Goal: Check status: Check status

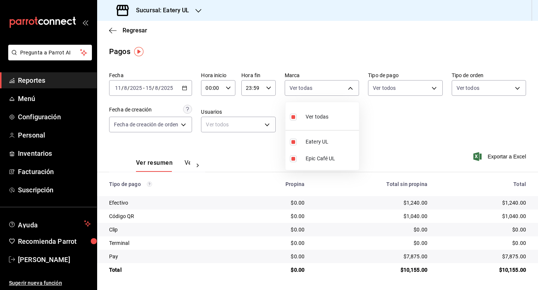
click at [199, 9] on div at bounding box center [269, 145] width 538 height 290
click at [199, 9] on icon "button" at bounding box center [198, 11] width 6 height 6
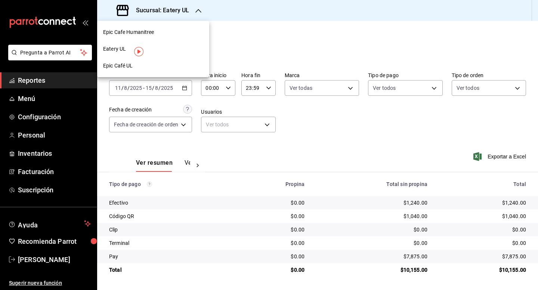
click at [147, 32] on span "Epic Cafe Humanitree" at bounding box center [128, 32] width 51 height 8
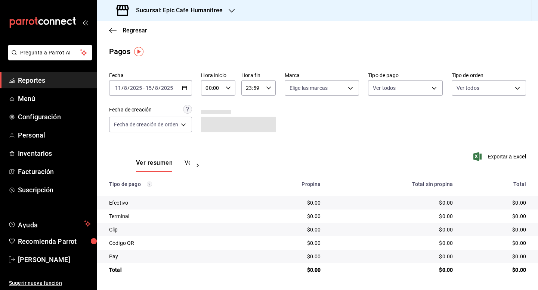
click at [186, 90] on \(Stroke\) "button" at bounding box center [184, 88] width 4 height 4
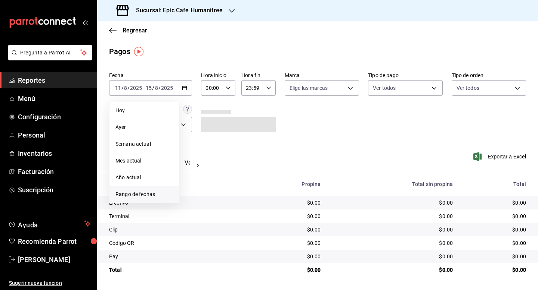
click at [143, 192] on span "Rango de fechas" at bounding box center [144, 195] width 58 height 8
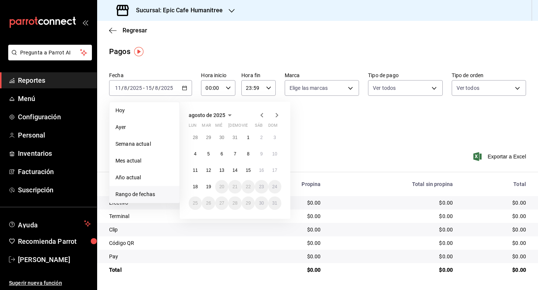
click at [230, 117] on icon "button" at bounding box center [229, 115] width 9 height 9
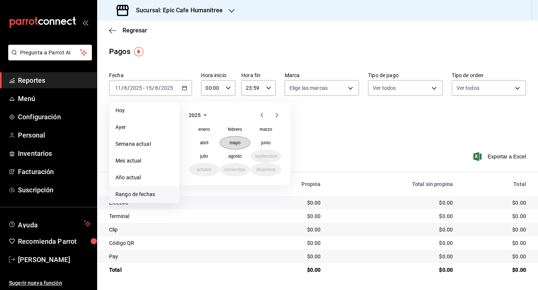
click at [232, 146] on button "mayo" at bounding box center [234, 142] width 31 height 13
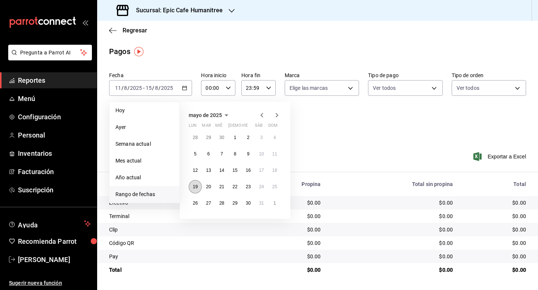
click at [197, 185] on abbr "19" at bounding box center [195, 186] width 5 height 5
click at [228, 117] on icon "button" at bounding box center [226, 115] width 9 height 9
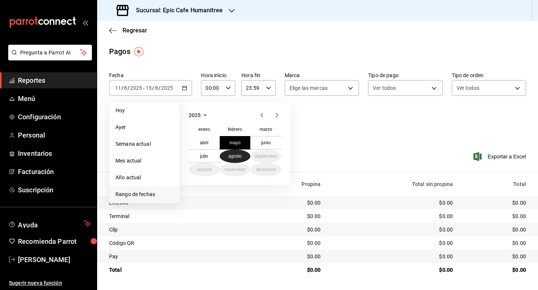
click at [240, 156] on abbr "agosto" at bounding box center [234, 156] width 13 height 5
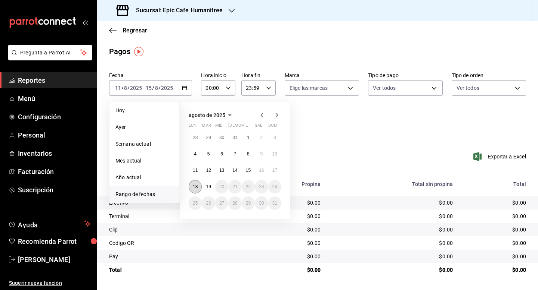
click at [196, 188] on abbr "18" at bounding box center [195, 186] width 5 height 5
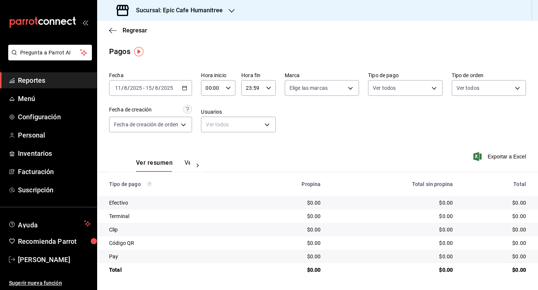
click at [186, 88] on \(Stroke\) "button" at bounding box center [185, 87] width 4 height 0
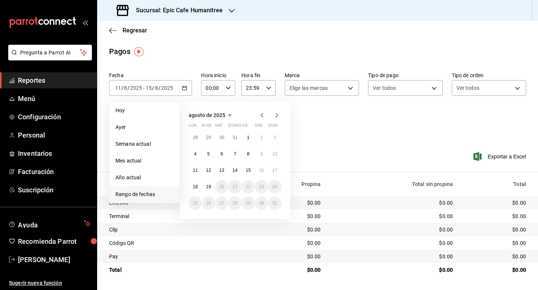
click at [261, 118] on icon "button" at bounding box center [261, 115] width 9 height 9
click at [196, 185] on abbr "19" at bounding box center [195, 186] width 5 height 5
click at [278, 113] on icon "button" at bounding box center [276, 115] width 9 height 9
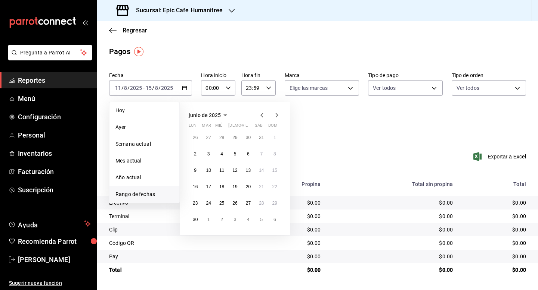
click at [278, 113] on icon "button" at bounding box center [276, 115] width 9 height 9
click at [196, 189] on abbr "18" at bounding box center [195, 186] width 5 height 5
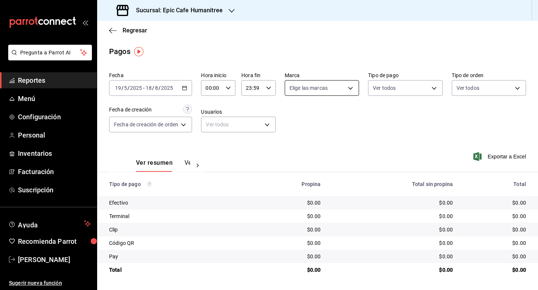
click at [353, 89] on body "Pregunta a Parrot AI Reportes Menú Configuración Personal Inventarios Facturaci…" at bounding box center [269, 145] width 538 height 290
click at [324, 136] on li "Epic Cafe Humanitree" at bounding box center [322, 142] width 74 height 17
type input "e2a6dcd0-c09b-4f39-b209-5f97019748a2"
checkbox input "true"
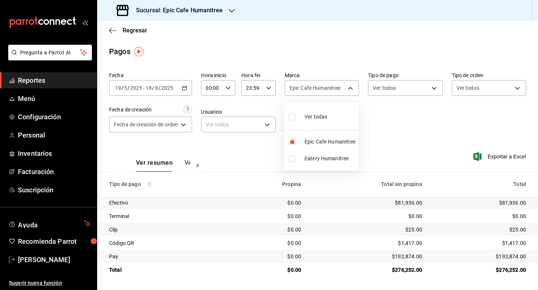
drag, startPoint x: 500, startPoint y: 272, endPoint x: 517, endPoint y: 274, distance: 17.3
click at [517, 274] on div at bounding box center [269, 145] width 538 height 290
click at [228, 11] on icon "button" at bounding box center [231, 11] width 6 height 6
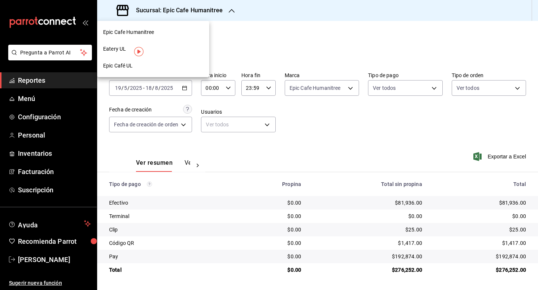
click at [135, 64] on div "Epic Café UL" at bounding box center [153, 66] width 100 height 8
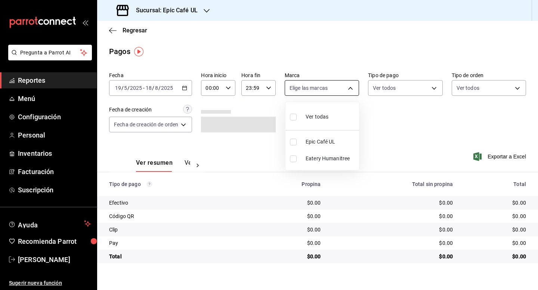
click at [351, 91] on body "Pregunta a Parrot AI Reportes Menú Configuración Personal Inventarios Facturaci…" at bounding box center [269, 145] width 538 height 290
click at [322, 141] on span "Epic Café UL" at bounding box center [330, 142] width 50 height 8
type input "8ab046c6-0e56-43ef-b272-b6267400ac64"
checkbox input "true"
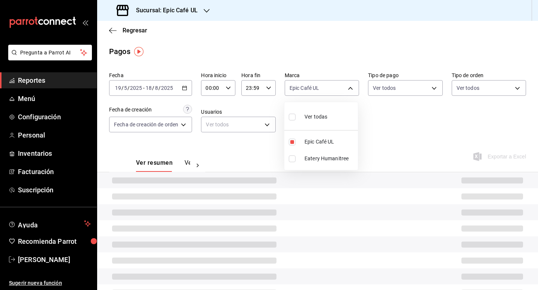
click at [415, 136] on div at bounding box center [269, 145] width 538 height 290
click at [351, 90] on body "Pregunta a Parrot AI Reportes Menú Configuración Personal Inventarios Facturaci…" at bounding box center [269, 145] width 538 height 290
click at [328, 114] on li "Ver todas" at bounding box center [320, 116] width 72 height 22
type input "8ab046c6-0e56-43ef-b272-b6267400ac64,c832d7f2-bfd0-461e-be2e-c17eaf69f67d"
checkbox input "true"
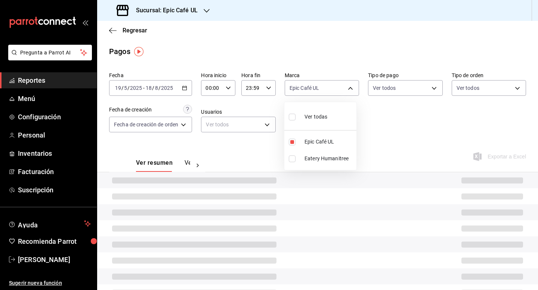
checkbox input "true"
click at [394, 137] on div at bounding box center [269, 145] width 538 height 290
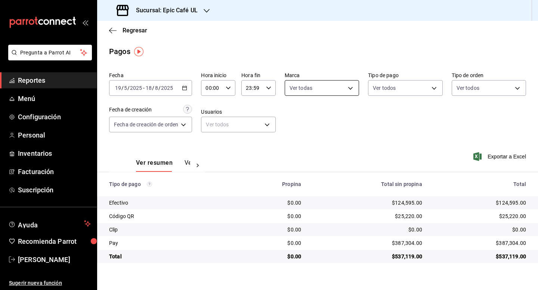
click at [351, 94] on body "Pregunta a Parrot AI Reportes Menú Configuración Personal Inventarios Facturaci…" at bounding box center [269, 145] width 538 height 290
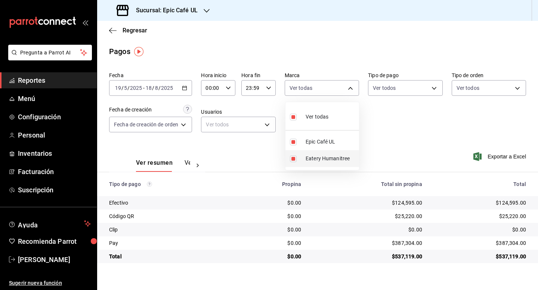
click at [321, 159] on span "Eatery Humanitree" at bounding box center [330, 159] width 50 height 8
type input "8ab046c6-0e56-43ef-b272-b6267400ac64"
checkbox input "false"
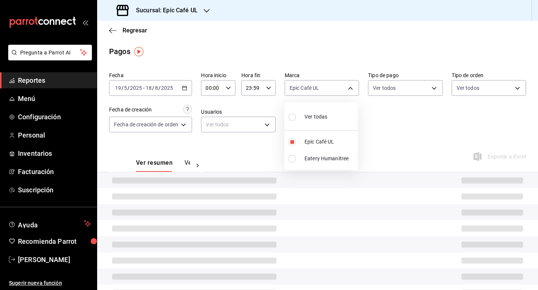
click at [437, 141] on div at bounding box center [269, 145] width 538 height 290
